Goal: Task Accomplishment & Management: Complete application form

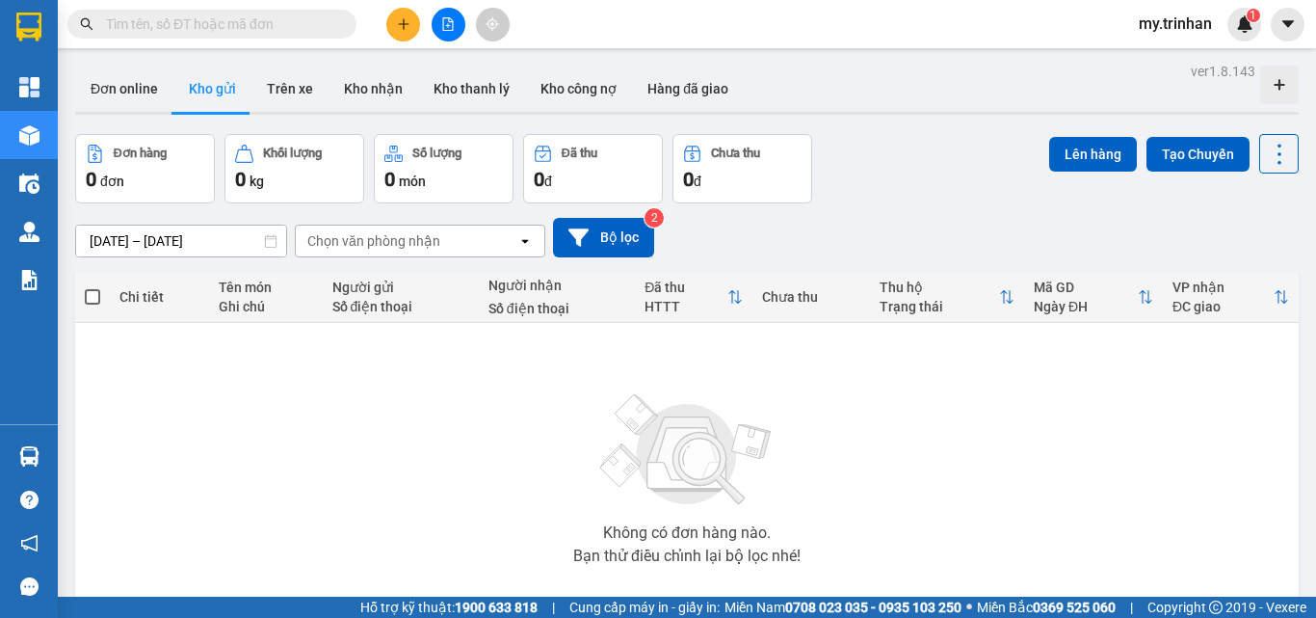
click at [401, 33] on button at bounding box center [403, 25] width 34 height 34
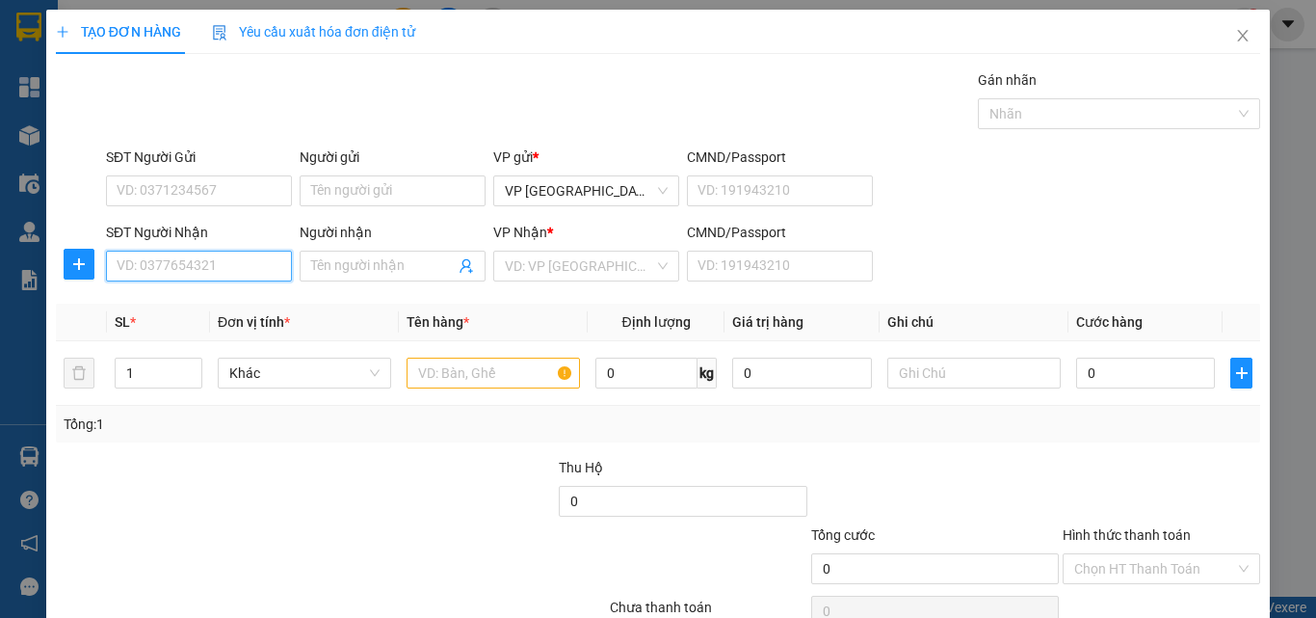
click at [197, 269] on input "SĐT Người Nhận" at bounding box center [199, 265] width 186 height 31
click at [188, 308] on div "0906478353 - mỹ sang" at bounding box center [197, 304] width 160 height 21
type input "0906478353"
type input "mỹ sang"
type input "40.000"
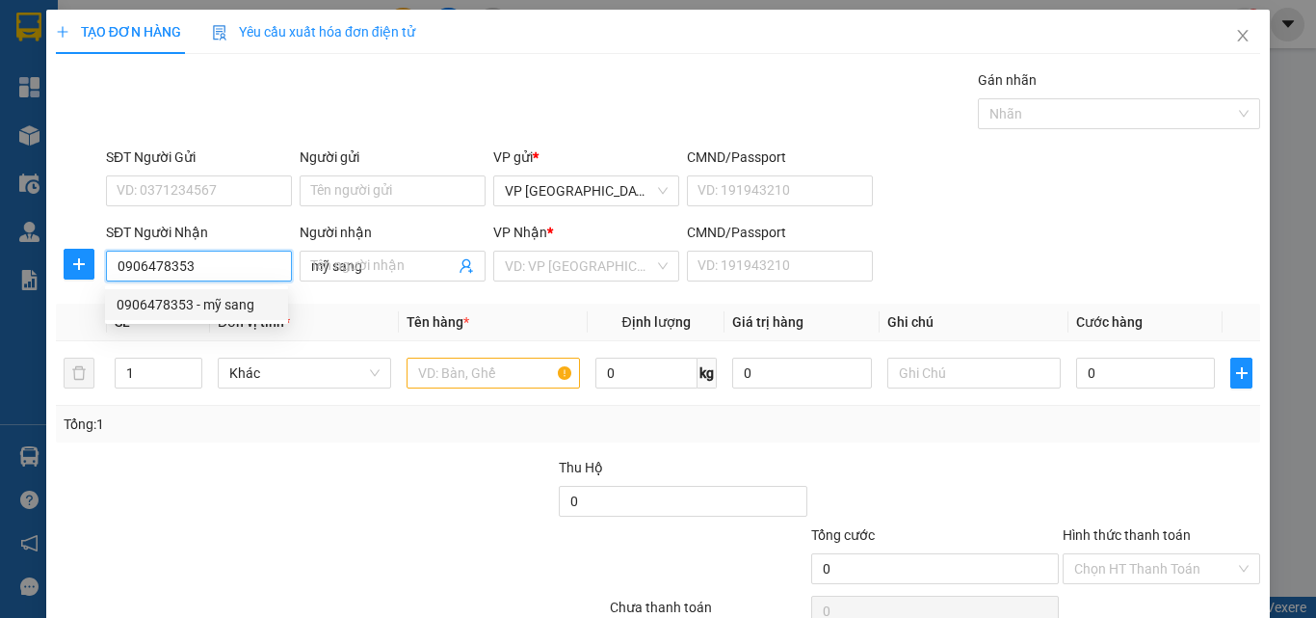
type input "40.000"
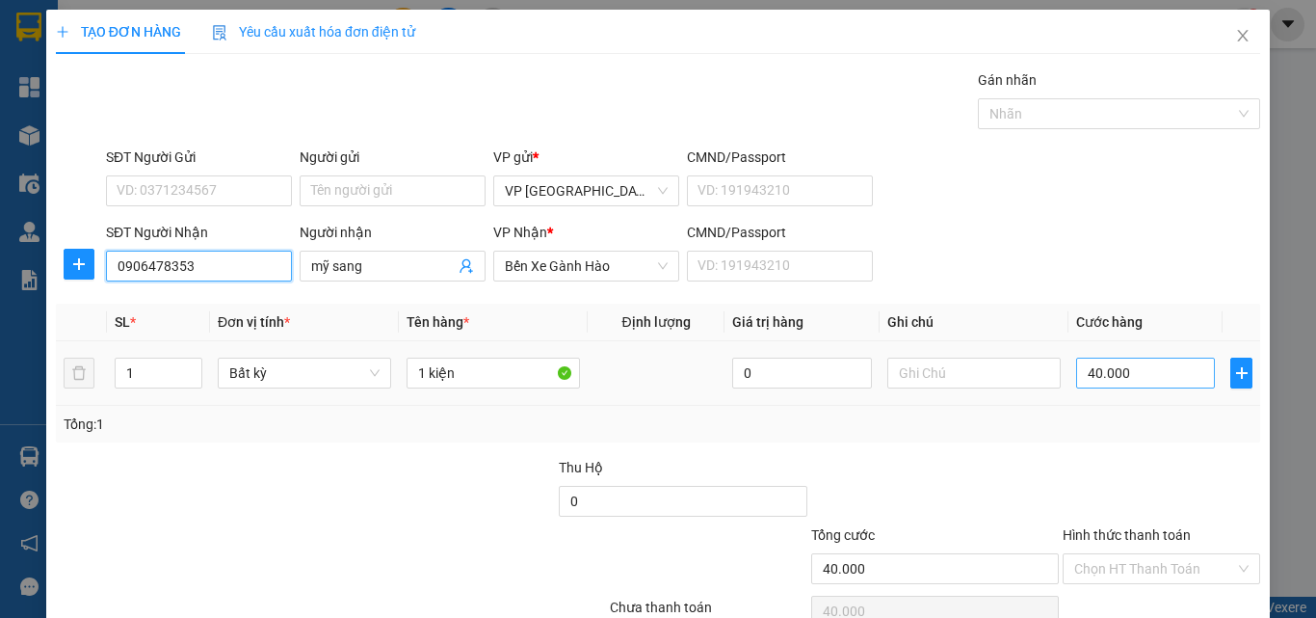
type input "0906478353"
click at [1136, 365] on input "40.000" at bounding box center [1145, 372] width 139 height 31
type input "3"
type input "30"
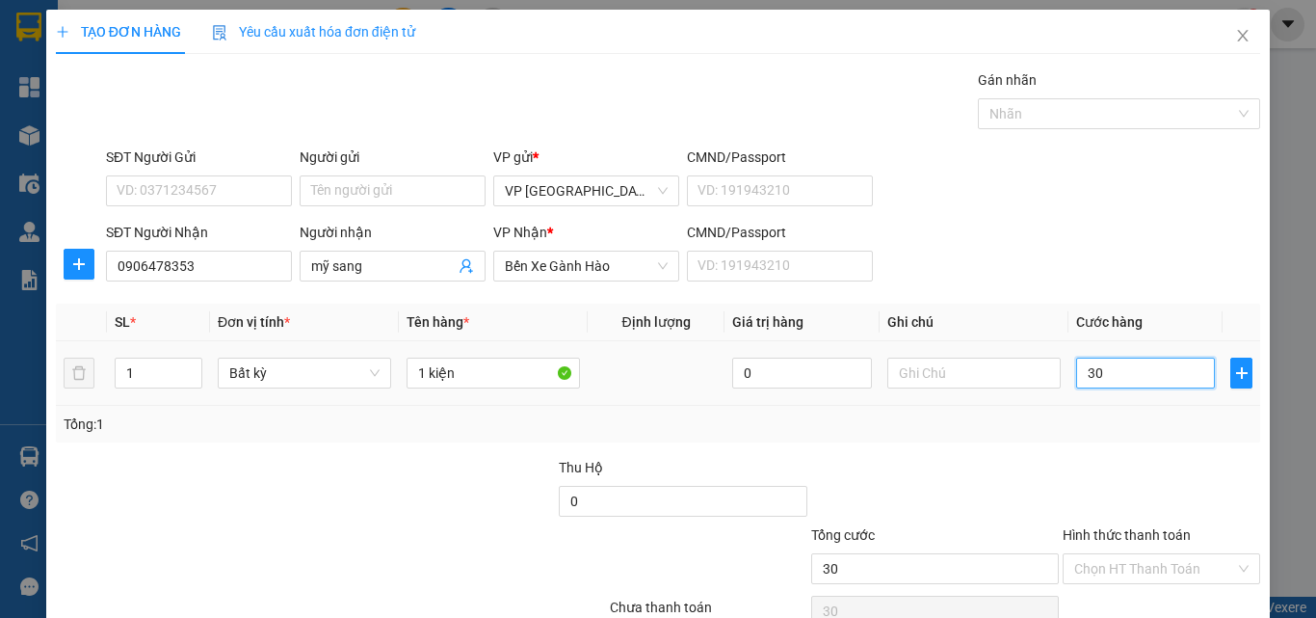
type input "30"
type input "30.000"
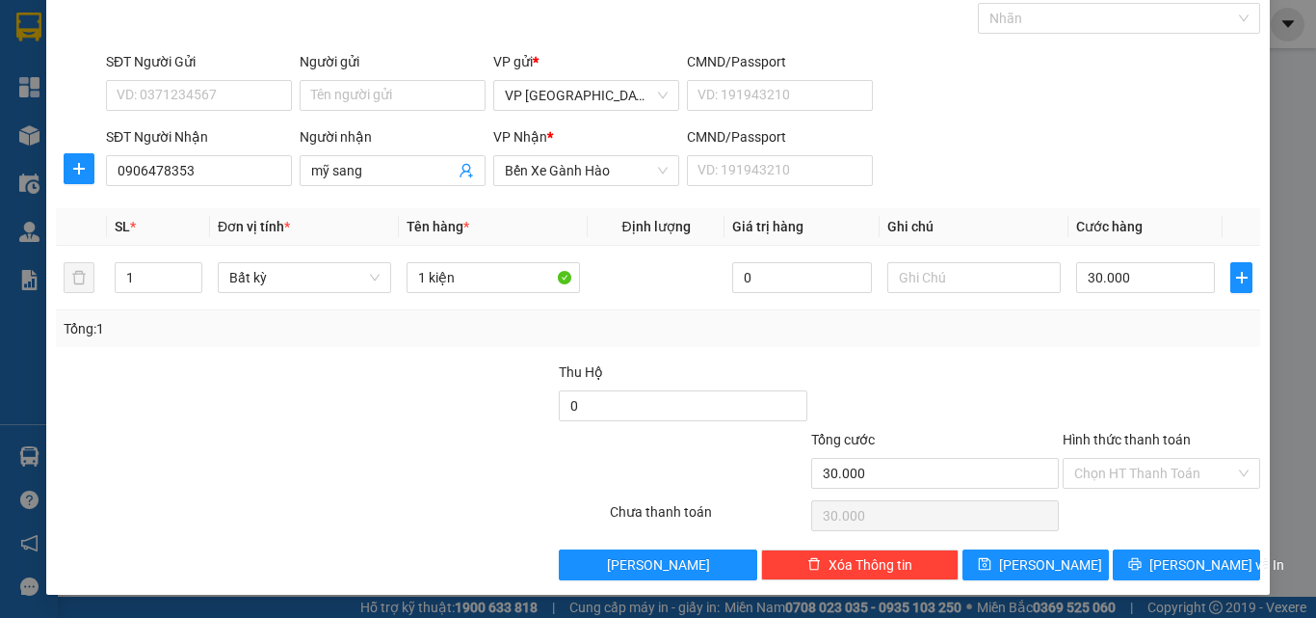
drag, startPoint x: 1086, startPoint y: 465, endPoint x: 1095, endPoint y: 488, distance: 25.0
click at [1093, 475] on input "Hình thức thanh toán" at bounding box center [1154, 473] width 161 height 29
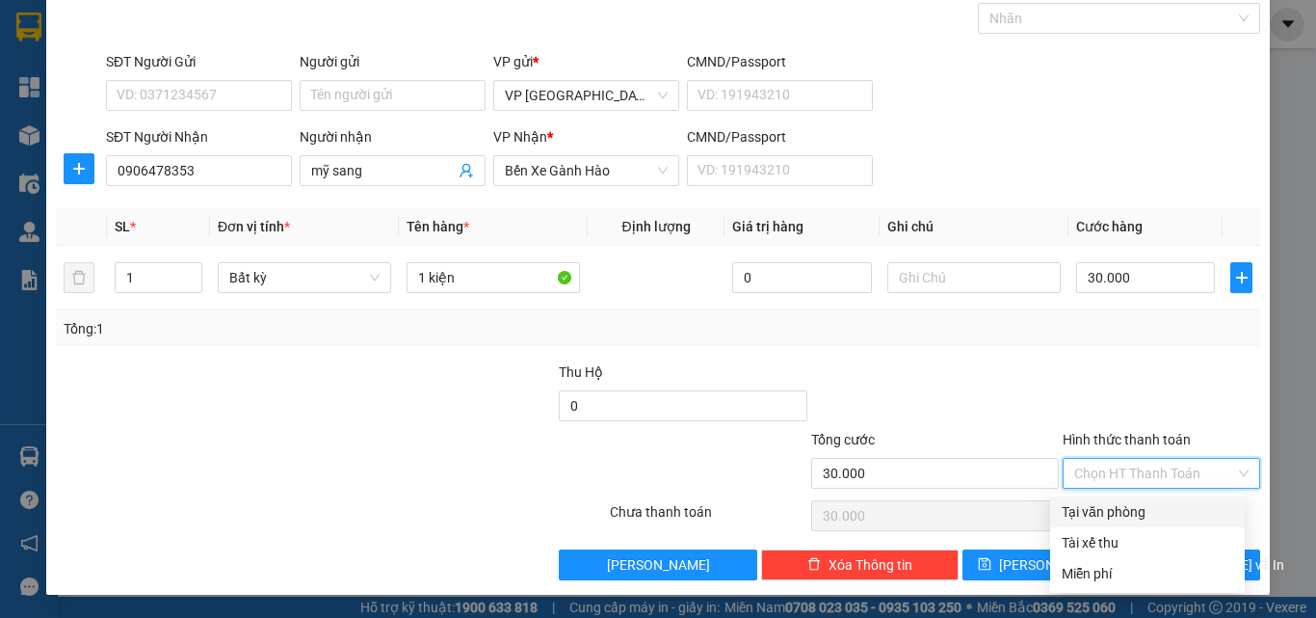
click at [1112, 510] on div "Tại văn phòng" at bounding box center [1147, 511] width 171 height 21
type input "0"
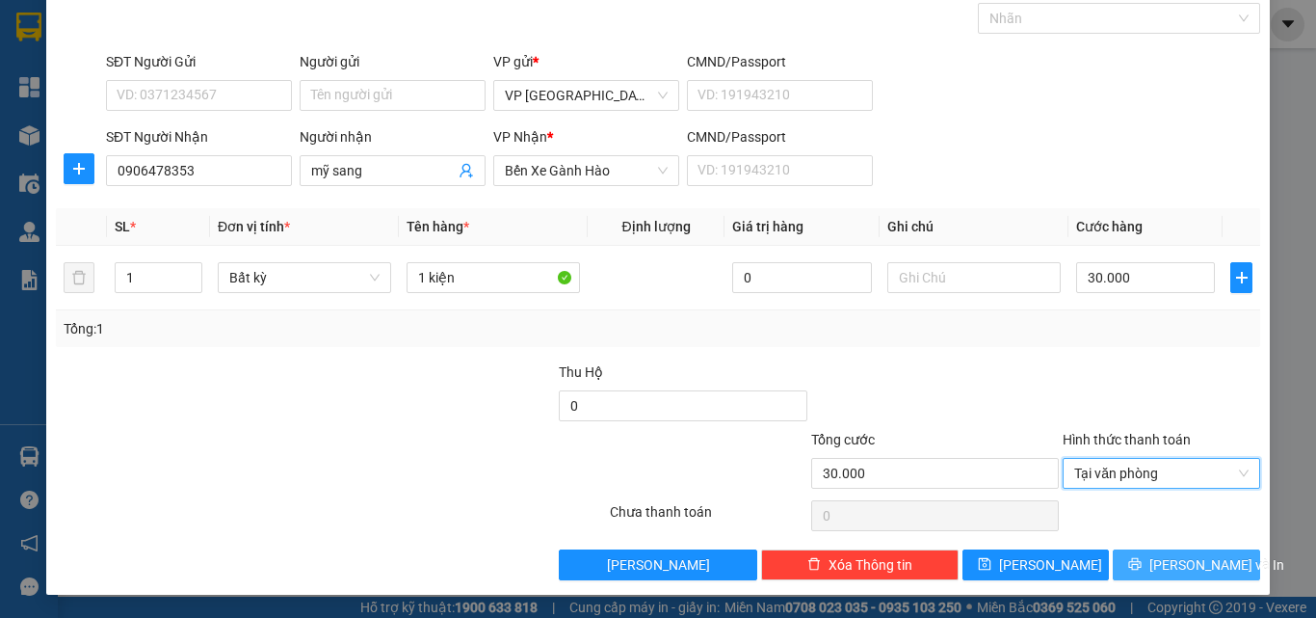
click at [1136, 560] on icon "printer" at bounding box center [1134, 563] width 13 height 13
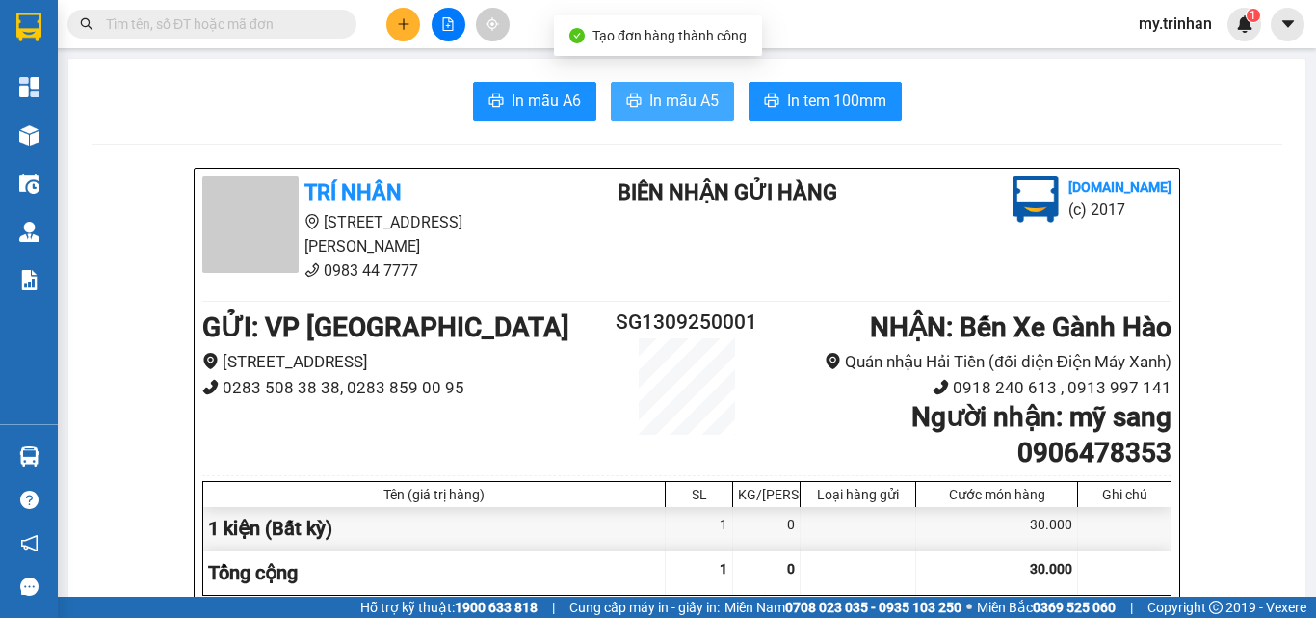
click at [649, 106] on span "In mẫu A5" at bounding box center [683, 101] width 69 height 24
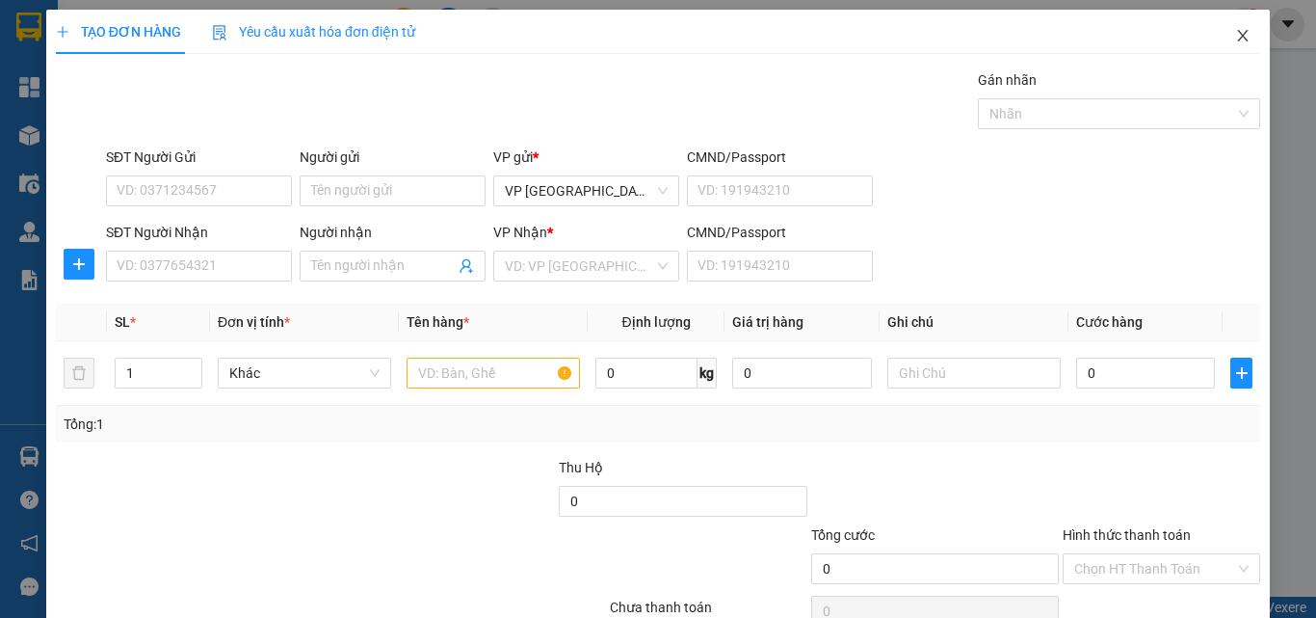
click at [1235, 29] on icon "close" at bounding box center [1242, 35] width 15 height 15
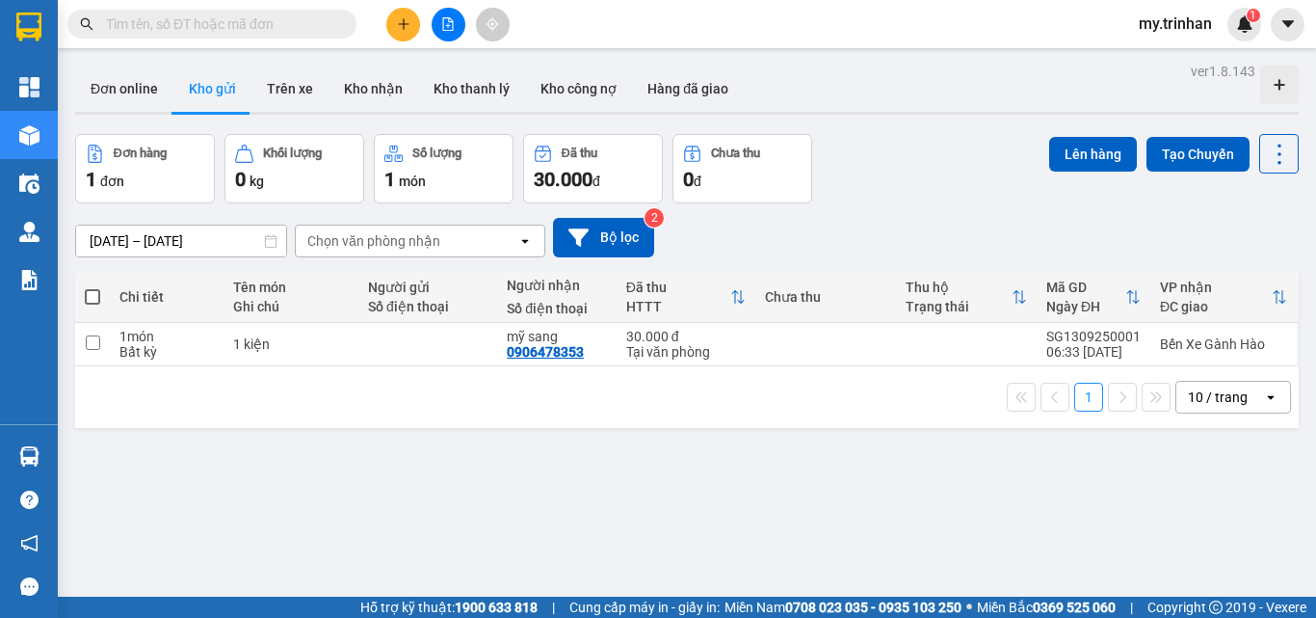
click at [885, 226] on div "11/09/2025 – 13/09/2025 Press the down arrow key to interact with the calendar …" at bounding box center [687, 238] width 1224 height 40
click at [440, 20] on button at bounding box center [449, 25] width 34 height 34
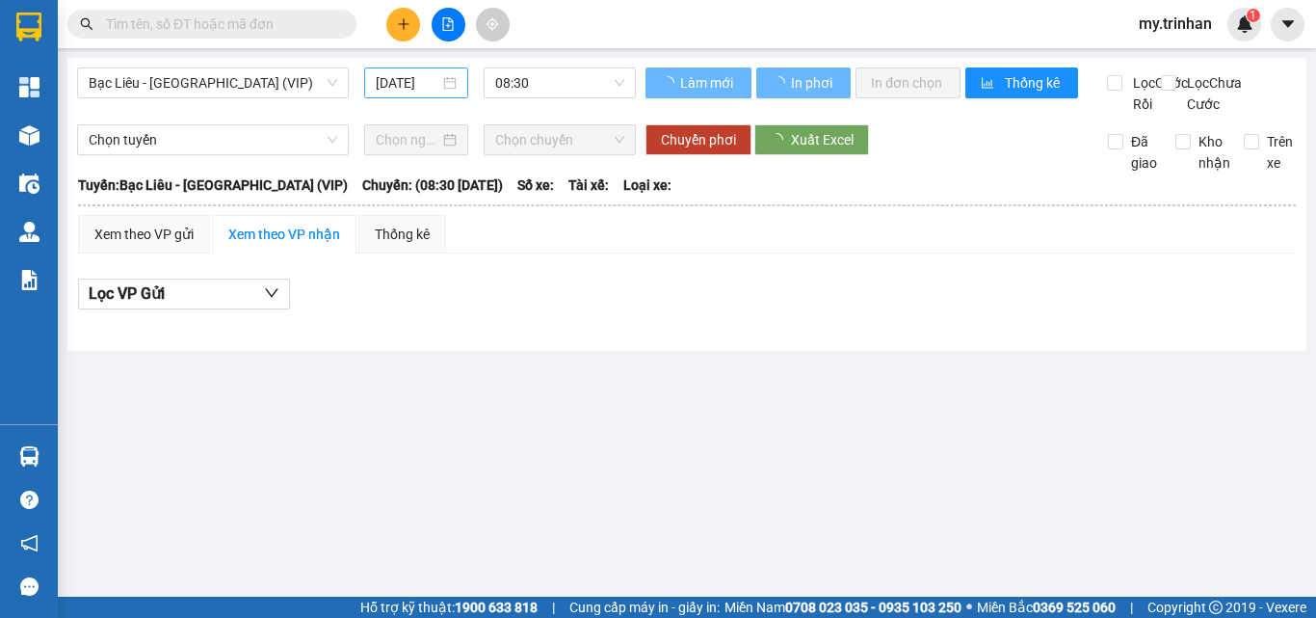
click at [391, 82] on input "13/09/2025" at bounding box center [408, 82] width 64 height 21
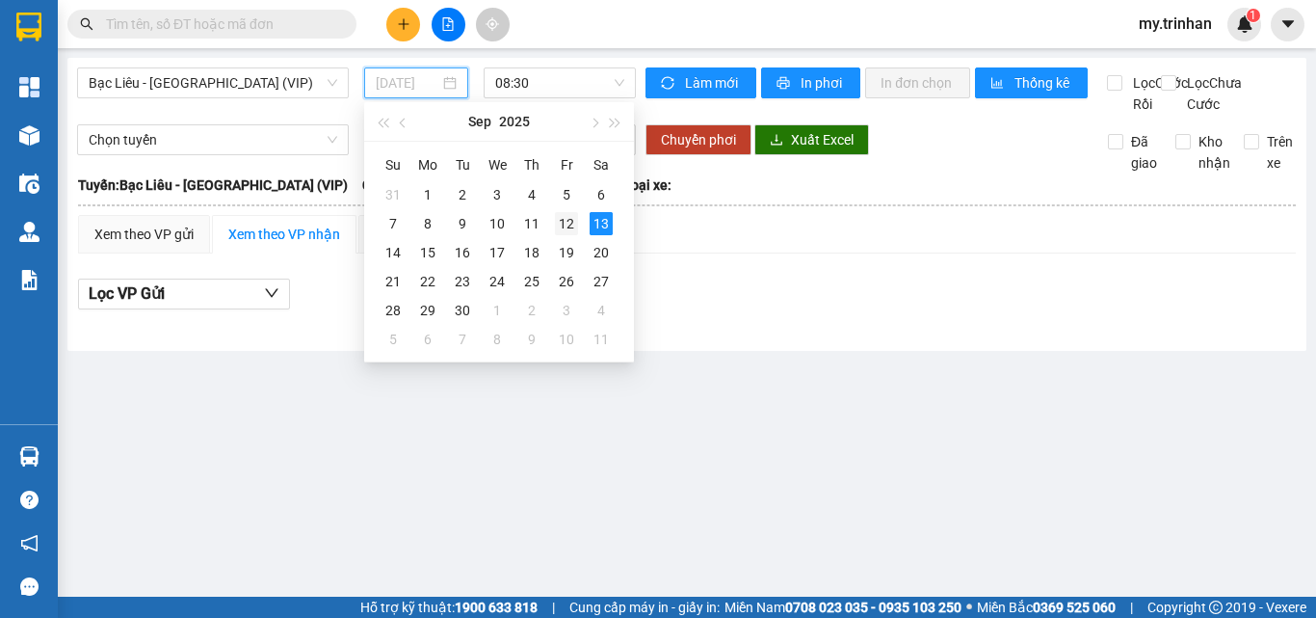
click at [563, 228] on div "12" at bounding box center [566, 223] width 23 height 23
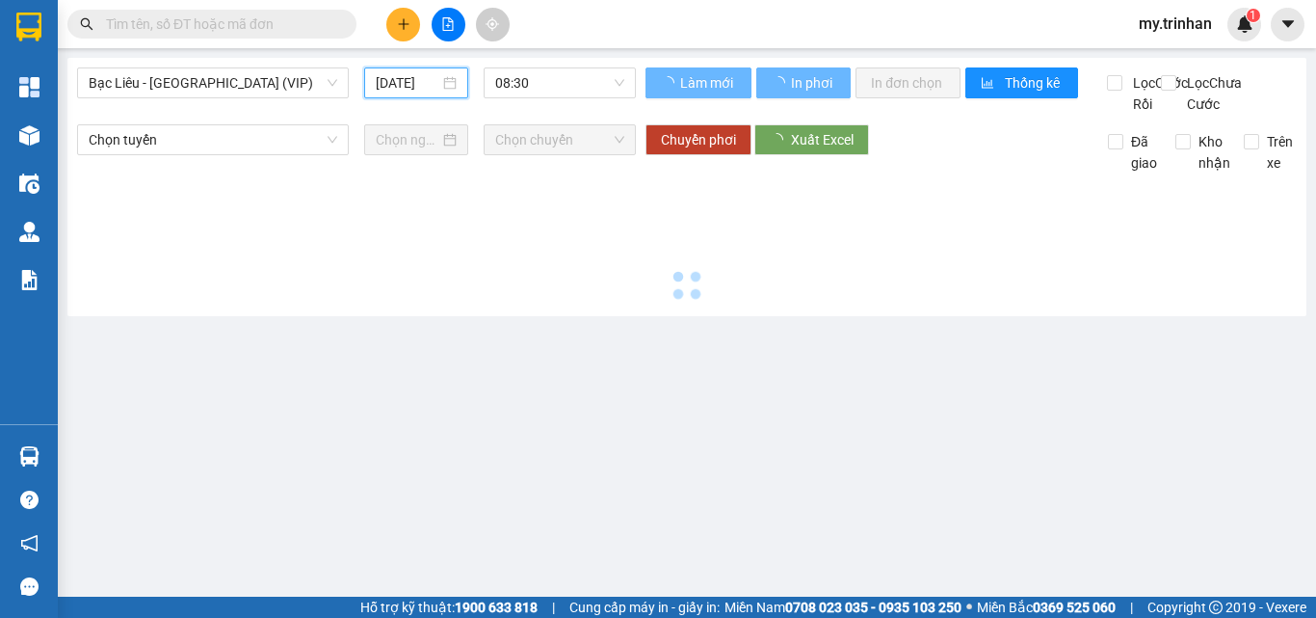
type input "12/09/2025"
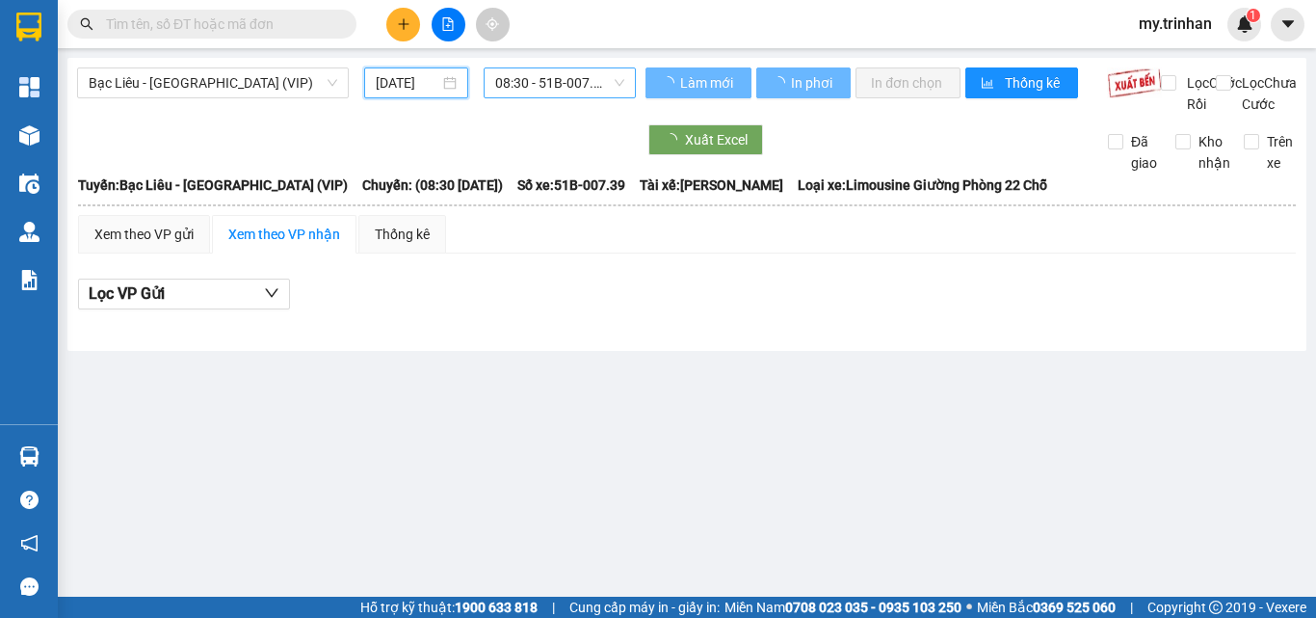
click at [506, 67] on div "08:30 - 51B-007.39" at bounding box center [560, 82] width 152 height 31
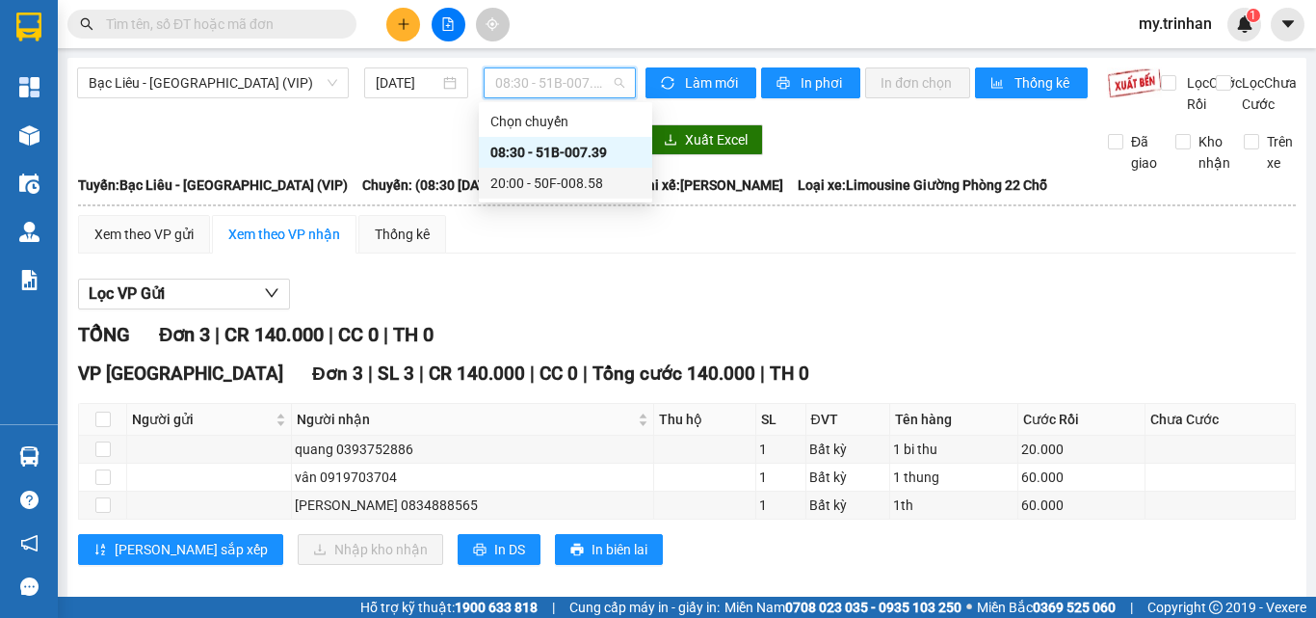
click at [532, 190] on div "20:00 - 50F-008.58" at bounding box center [565, 182] width 150 height 21
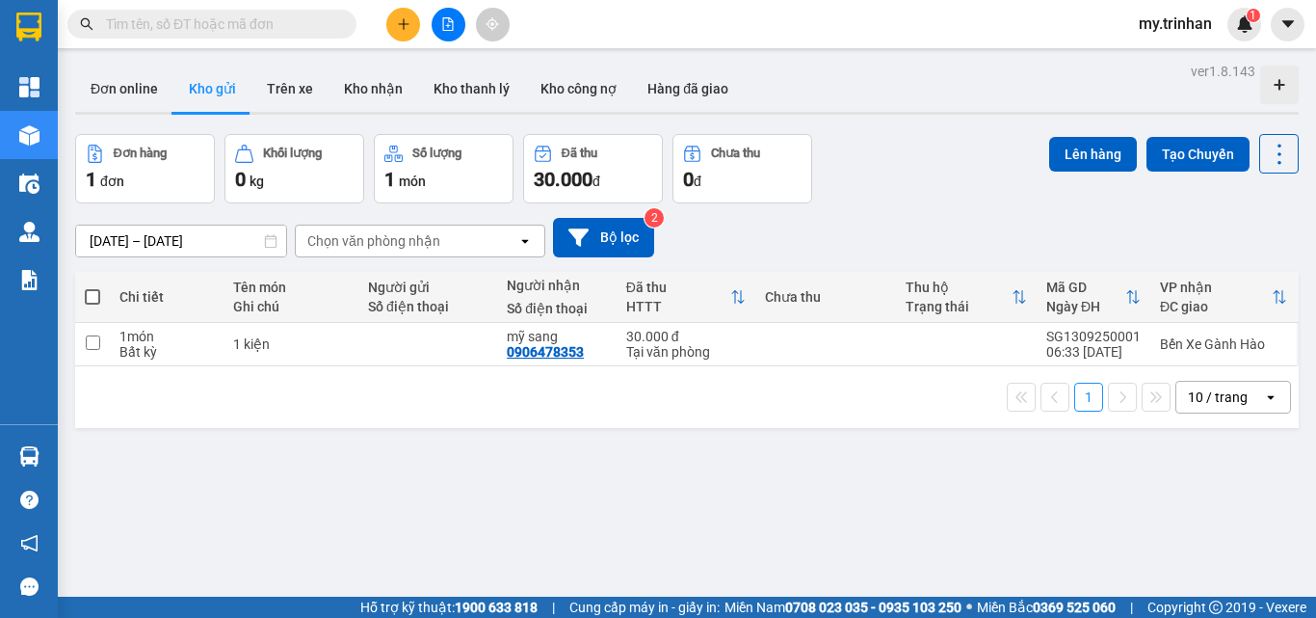
click at [402, 231] on div "Chọn văn phòng nhận" at bounding box center [373, 240] width 133 height 19
click at [705, 218] on div "11/09/2025 – 13/09/2025 Press the down arrow key to interact with the calendar …" at bounding box center [687, 238] width 1224 height 40
click at [513, 225] on div "Chọn văn phòng nhận" at bounding box center [407, 240] width 222 height 31
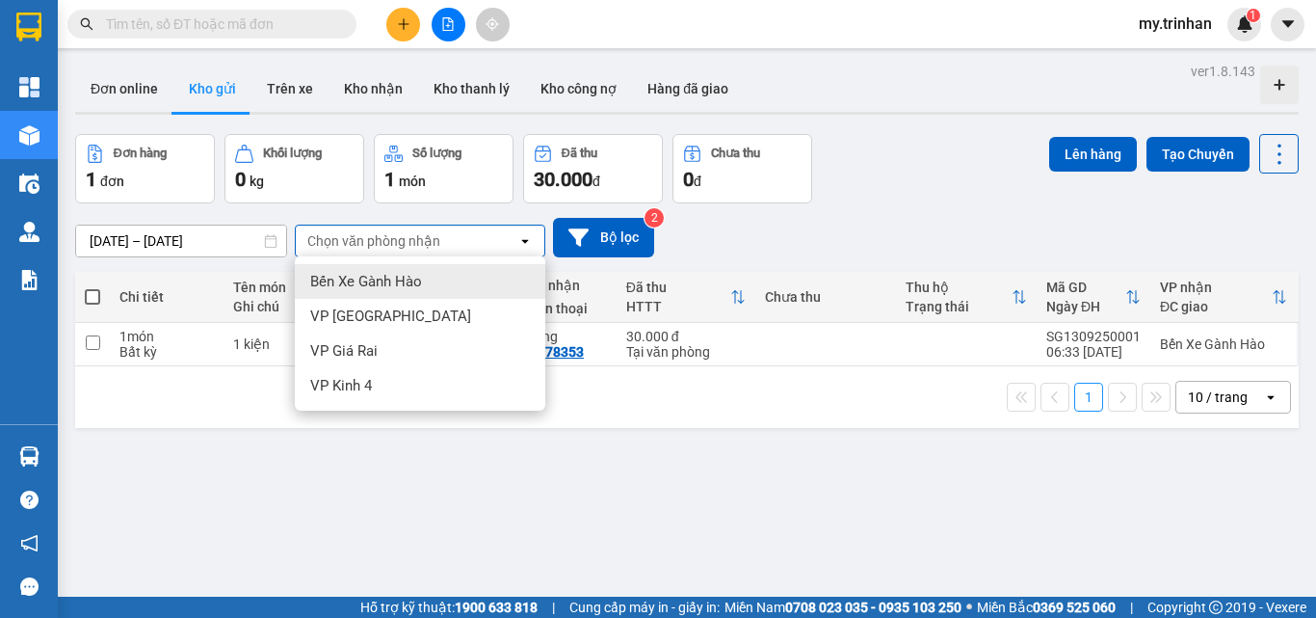
click at [512, 225] on div "Chọn văn phòng nhận" at bounding box center [407, 240] width 222 height 31
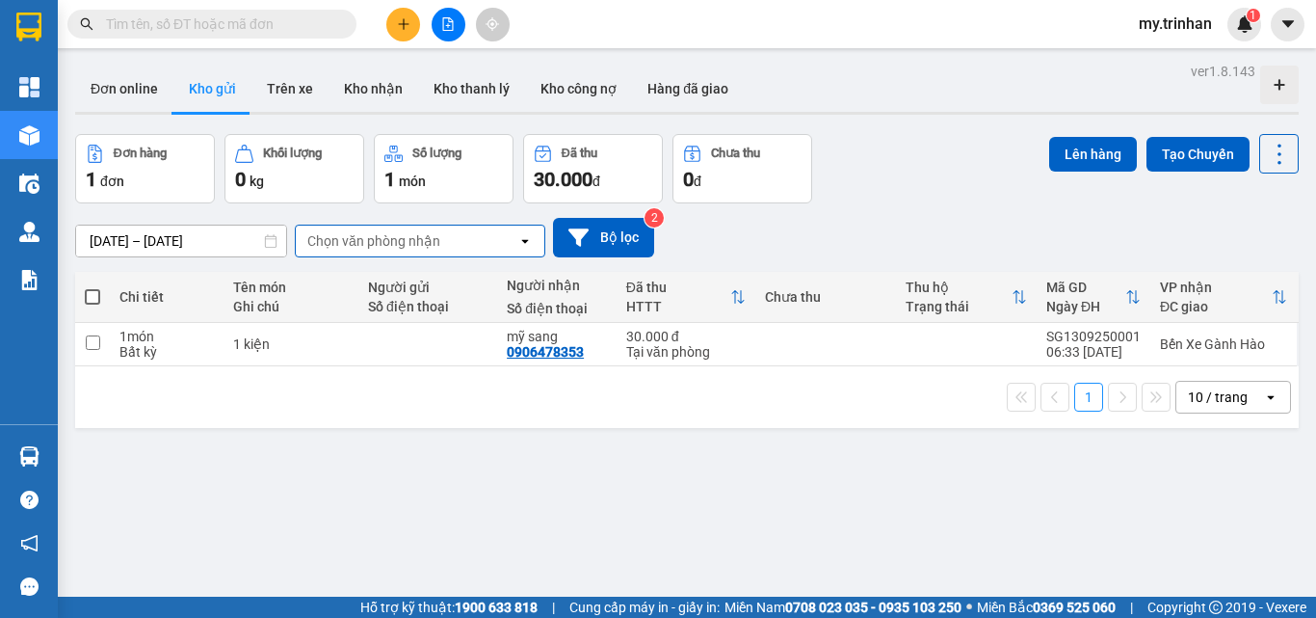
click at [802, 218] on div "11/09/2025 – 13/09/2025 Press the down arrow key to interact with the calendar …" at bounding box center [687, 238] width 1224 height 40
click at [815, 237] on div "11/09/2025 – 13/09/2025 Press the down arrow key to interact with the calendar …" at bounding box center [687, 238] width 1224 height 40
click at [803, 236] on div "11/09/2025 – 13/09/2025 Press the down arrow key to interact with the calendar …" at bounding box center [687, 238] width 1224 height 40
click at [399, 35] on button at bounding box center [403, 25] width 34 height 34
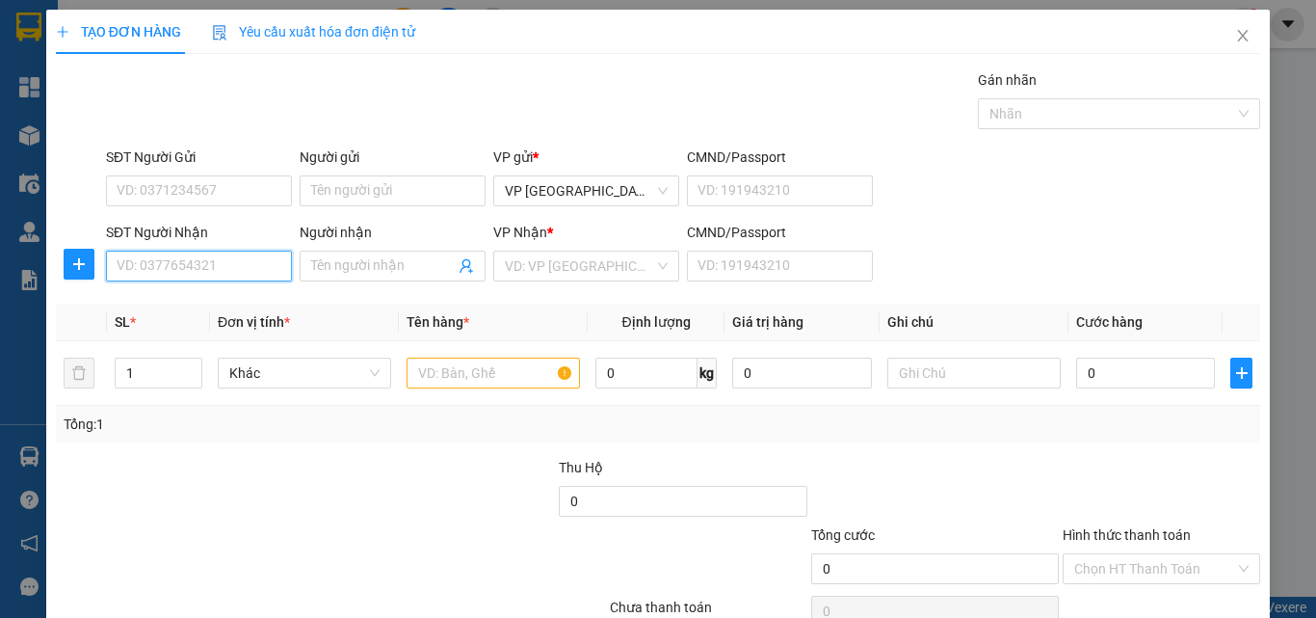
click at [246, 258] on input "SĐT Người Nhận" at bounding box center [199, 265] width 186 height 31
click at [238, 260] on input "952" at bounding box center [199, 265] width 186 height 31
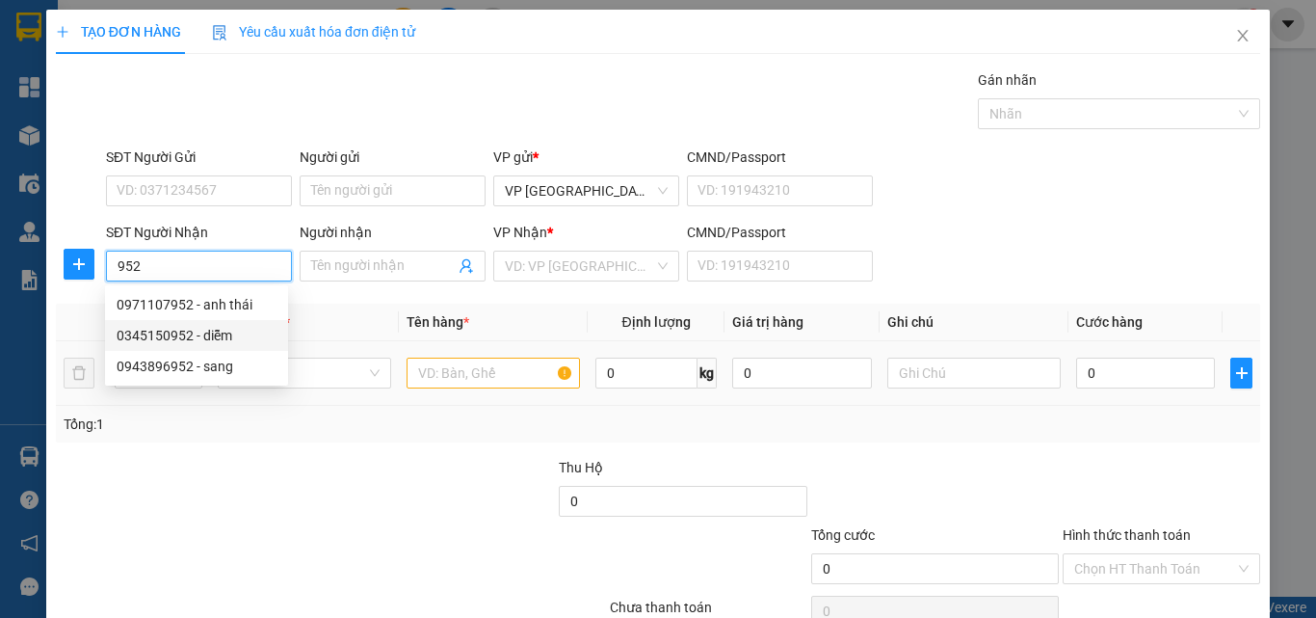
click at [231, 341] on div "0345150952 - diễm" at bounding box center [197, 335] width 160 height 21
type input "0345150952"
type input "diễm"
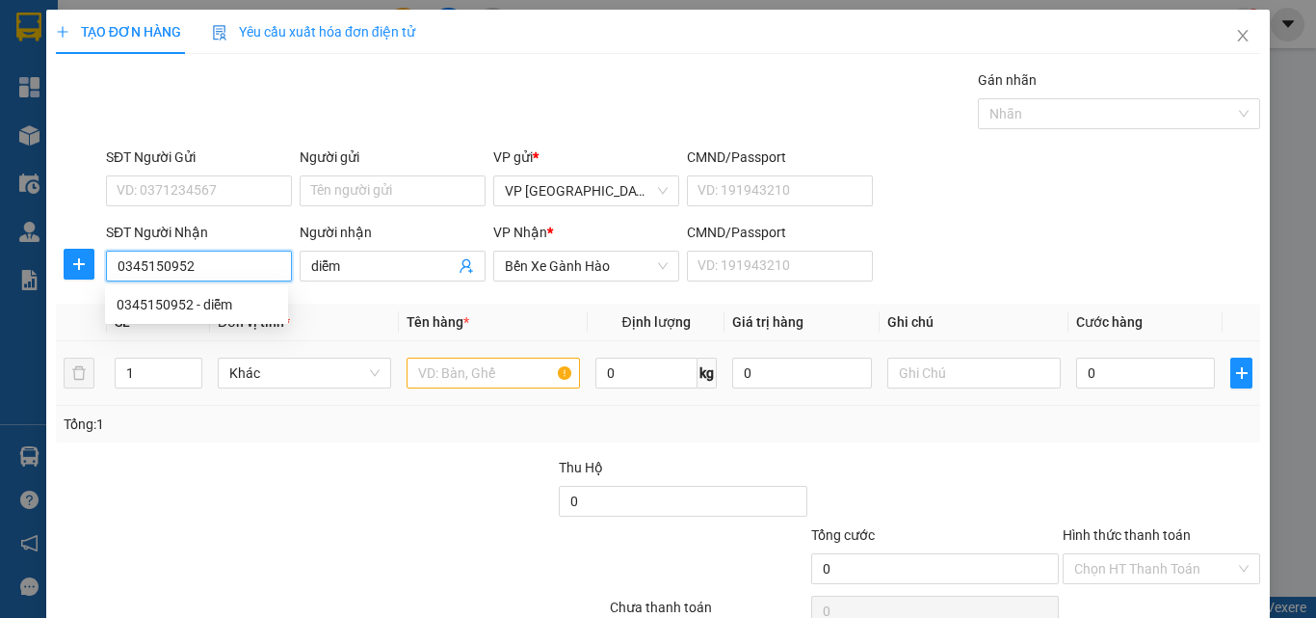
type input "80.000"
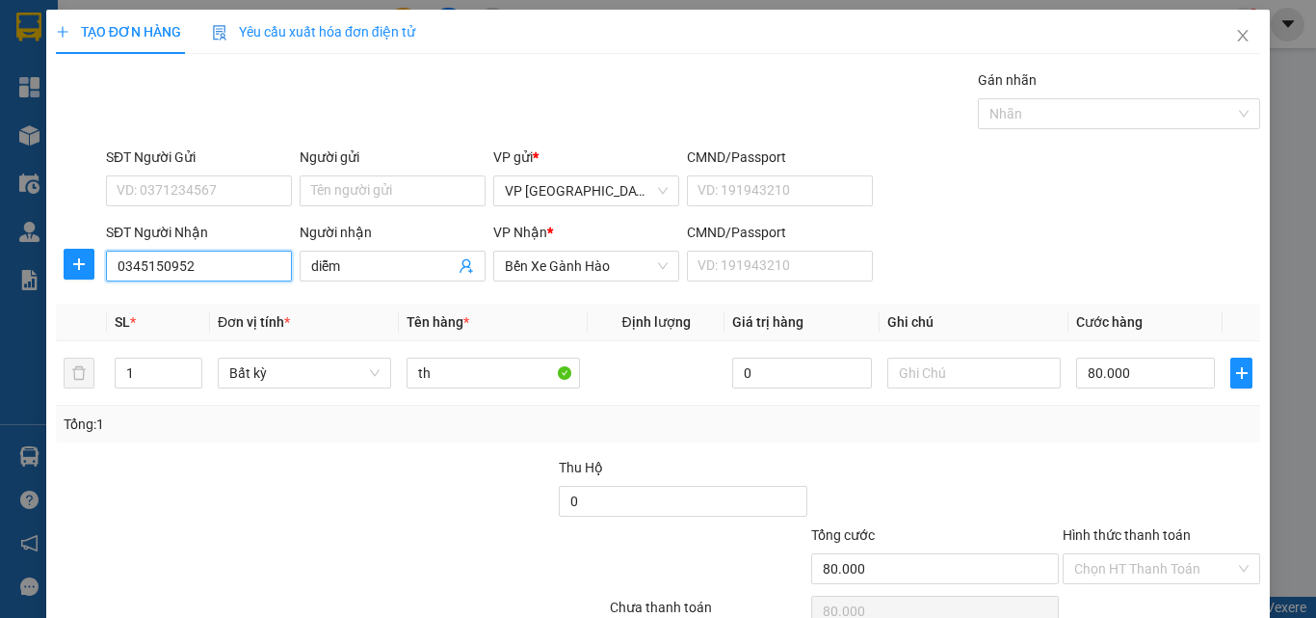
type input "0345150952"
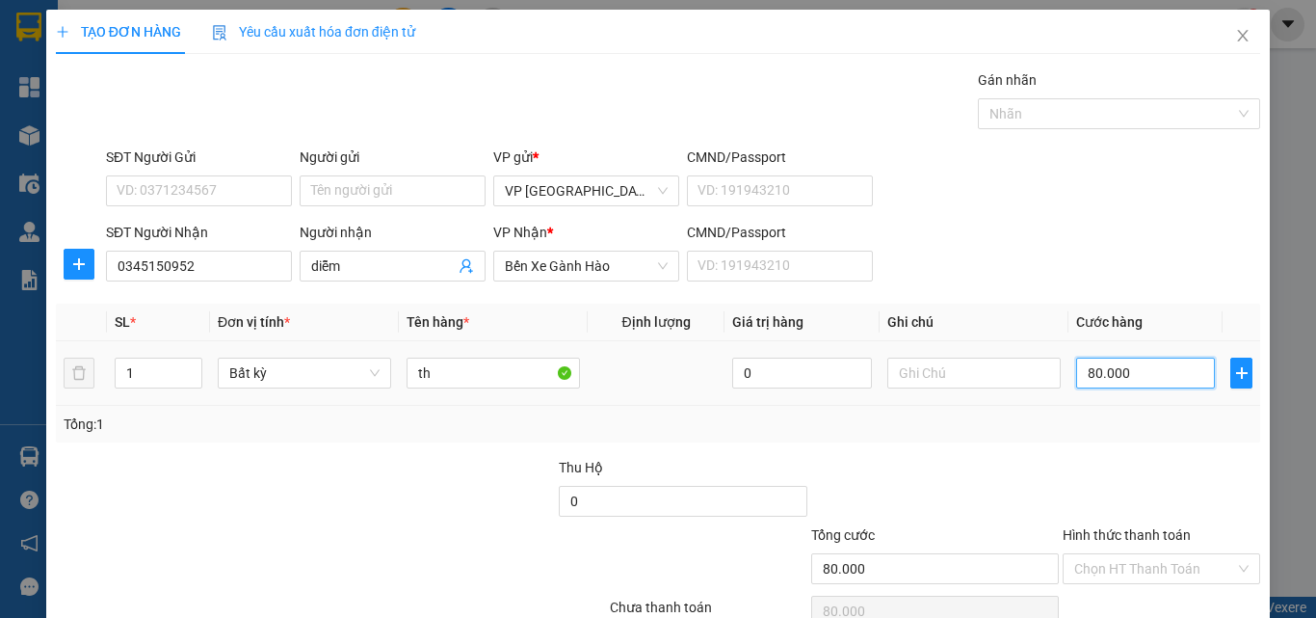
click at [1109, 357] on input "80.000" at bounding box center [1145, 372] width 139 height 31
type input "1"
type input "10"
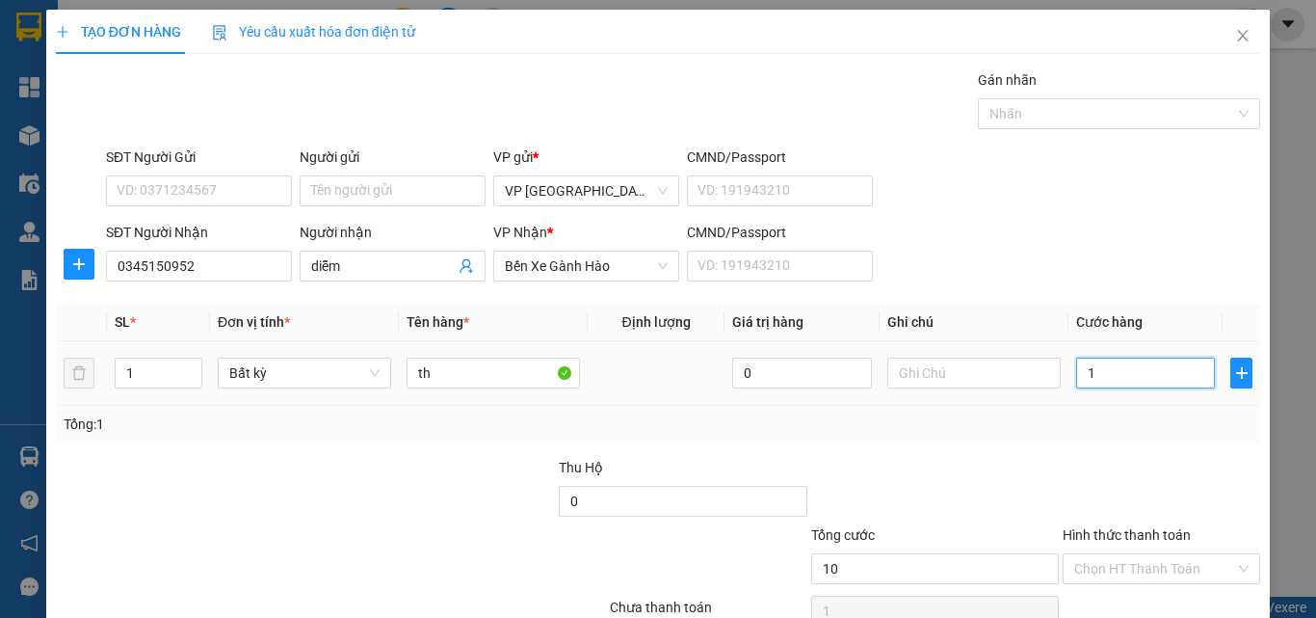
type input "10"
type input "100"
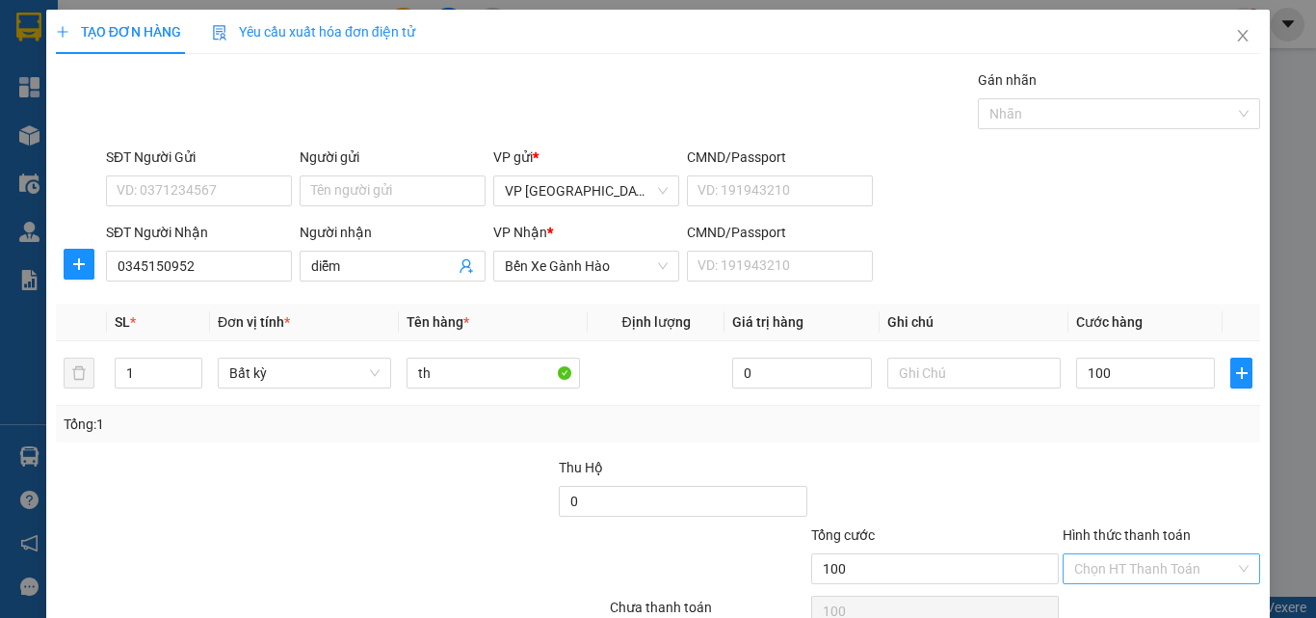
type input "100.000"
drag, startPoint x: 1166, startPoint y: 470, endPoint x: 1173, endPoint y: 487, distance: 17.7
click at [1168, 554] on input "Hình thức thanh toán" at bounding box center [1154, 568] width 161 height 29
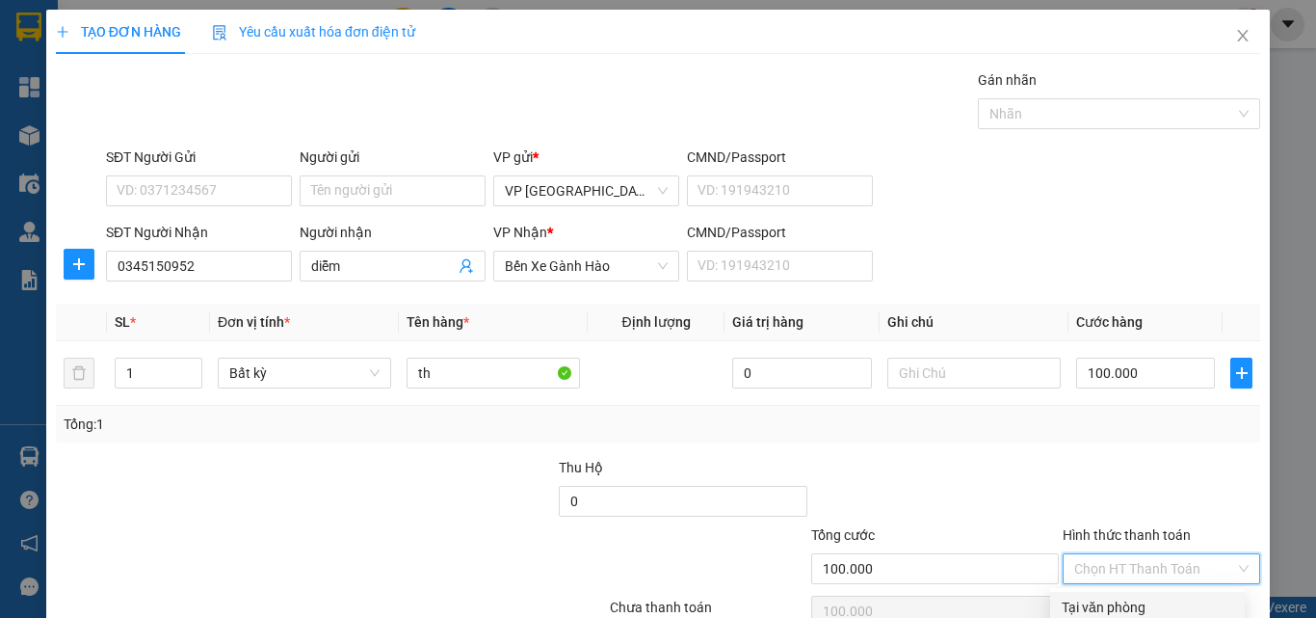
click at [1166, 596] on div "Tại văn phòng" at bounding box center [1147, 606] width 171 height 21
type input "0"
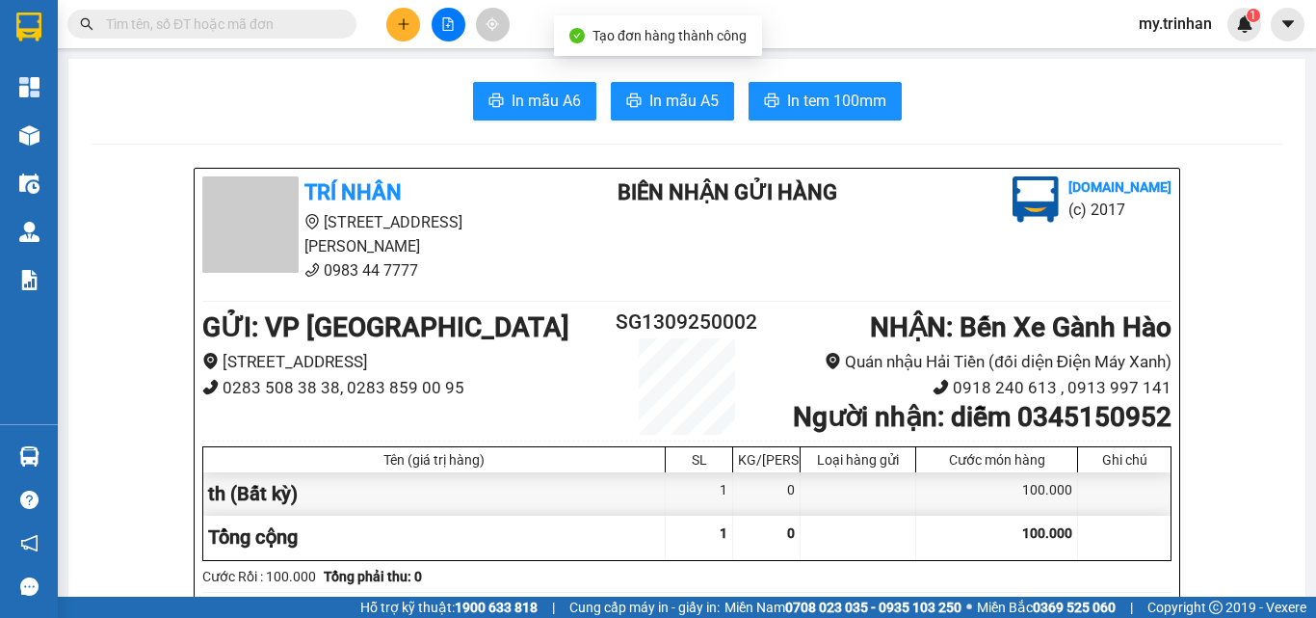
click at [698, 98] on span "In mẫu A5" at bounding box center [683, 101] width 69 height 24
